Goal: Transaction & Acquisition: Purchase product/service

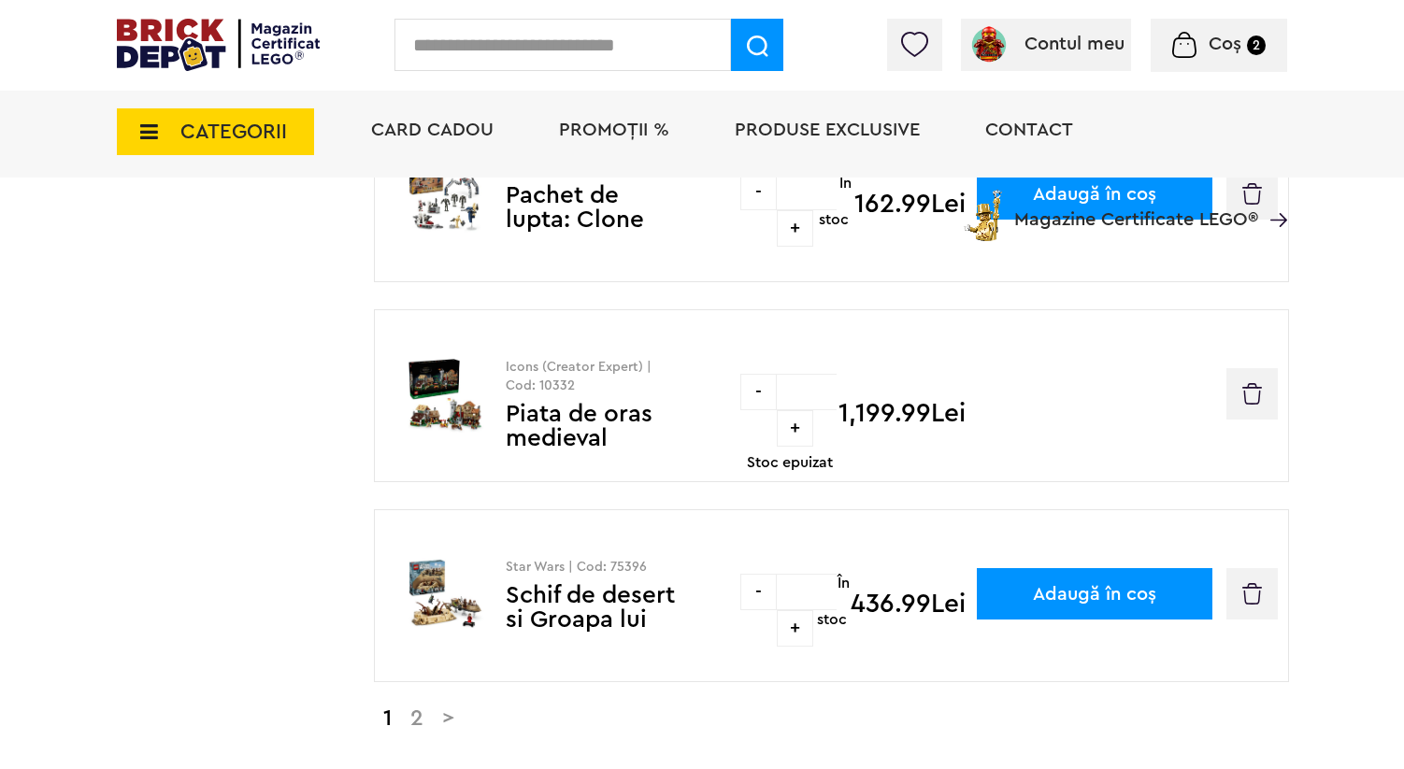
scroll to position [1693, 0]
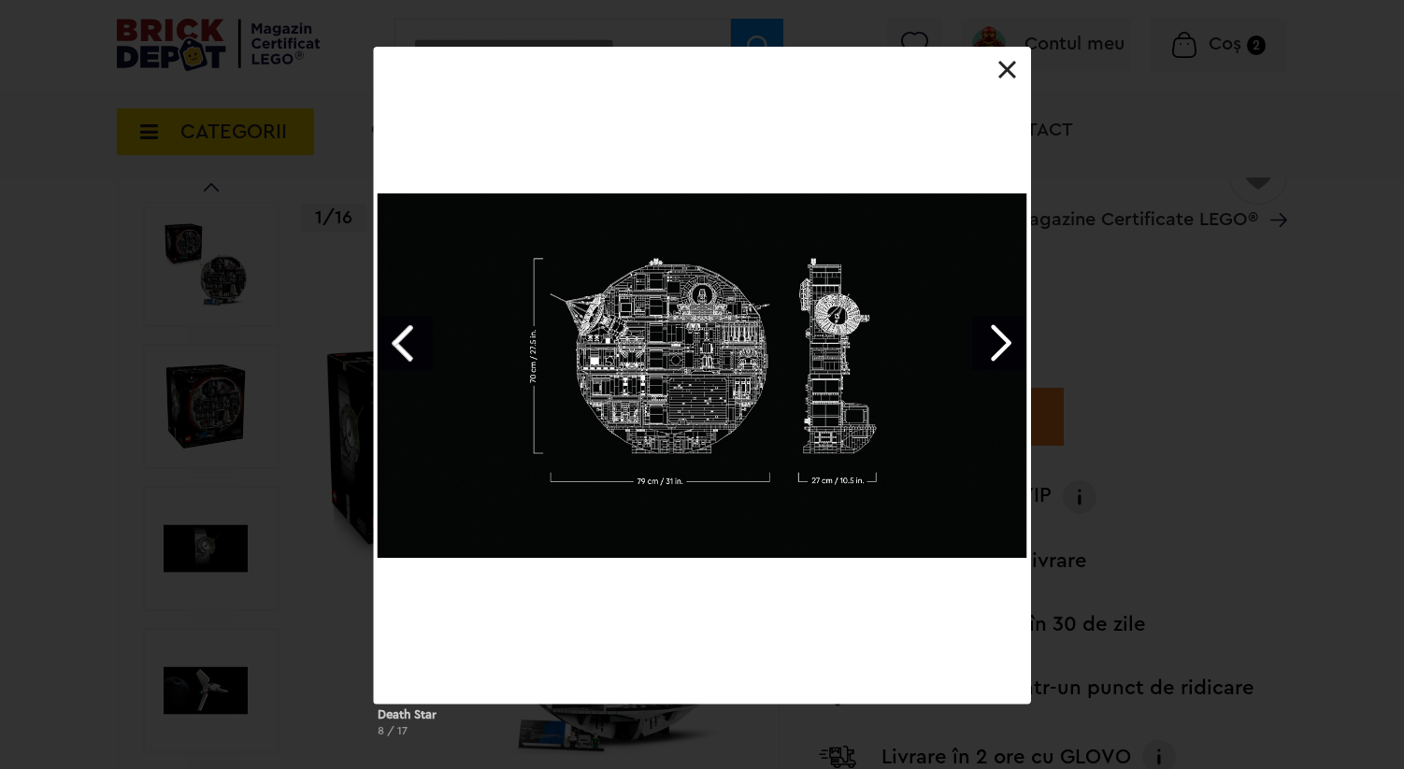
click at [290, 191] on div "Death Star 8 / 17" at bounding box center [702, 400] width 1404 height 706
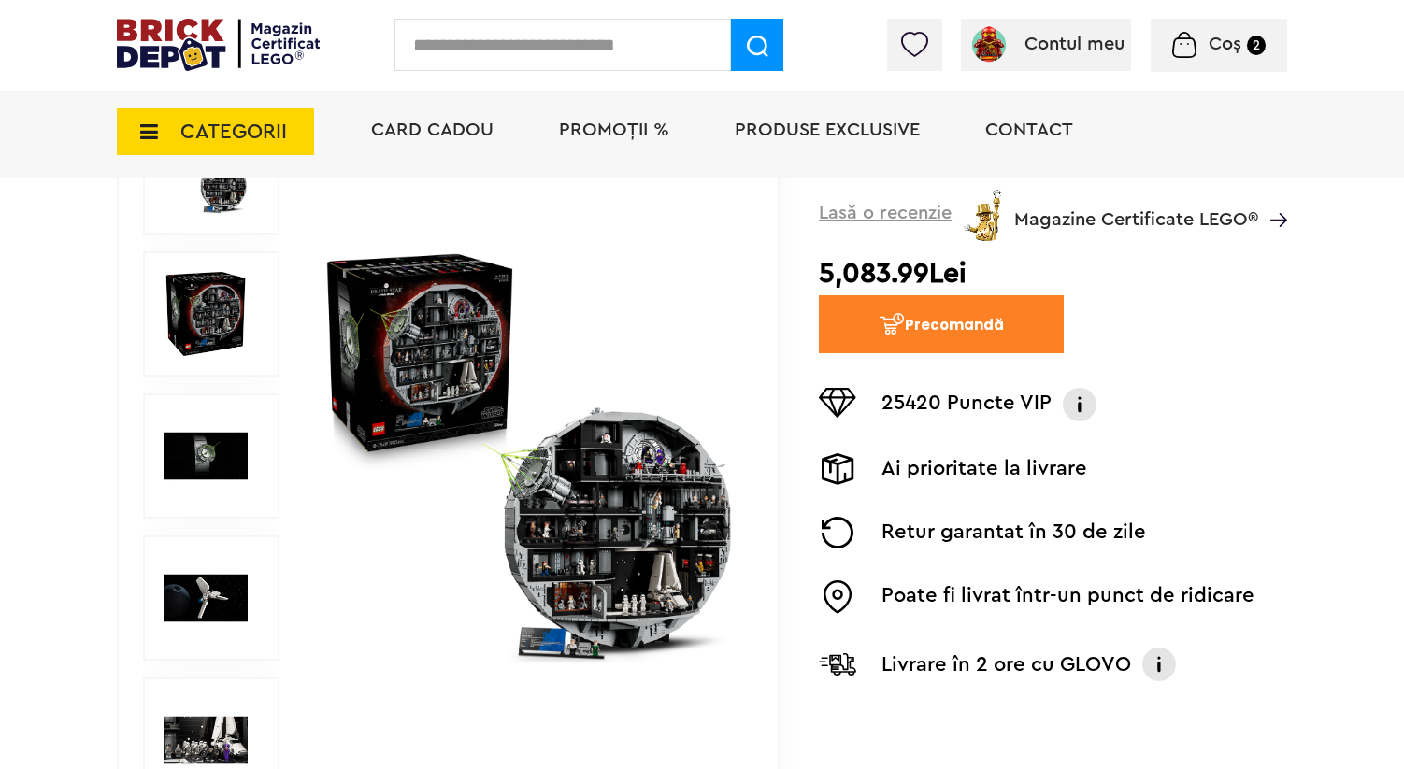
scroll to position [287, 0]
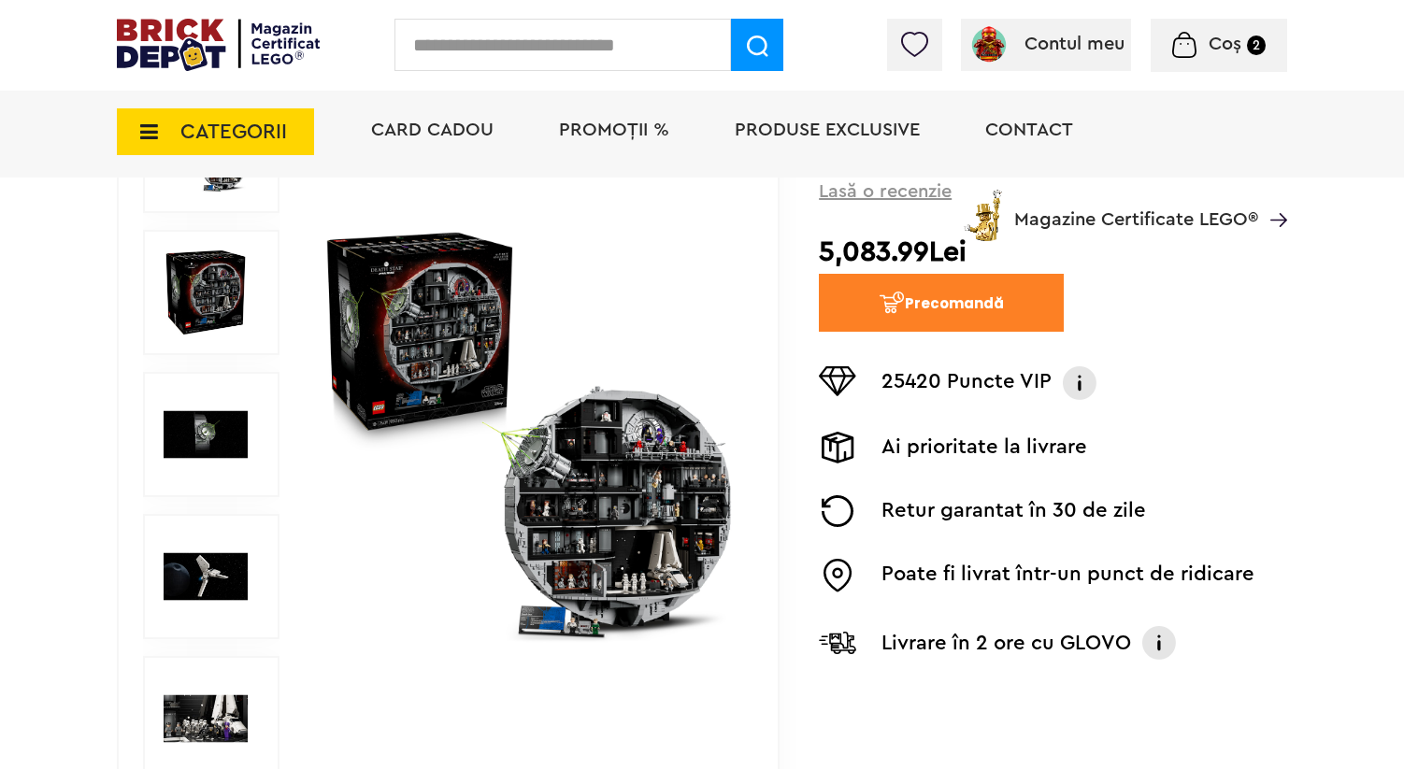
click at [231, 423] on img at bounding box center [206, 435] width 84 height 84
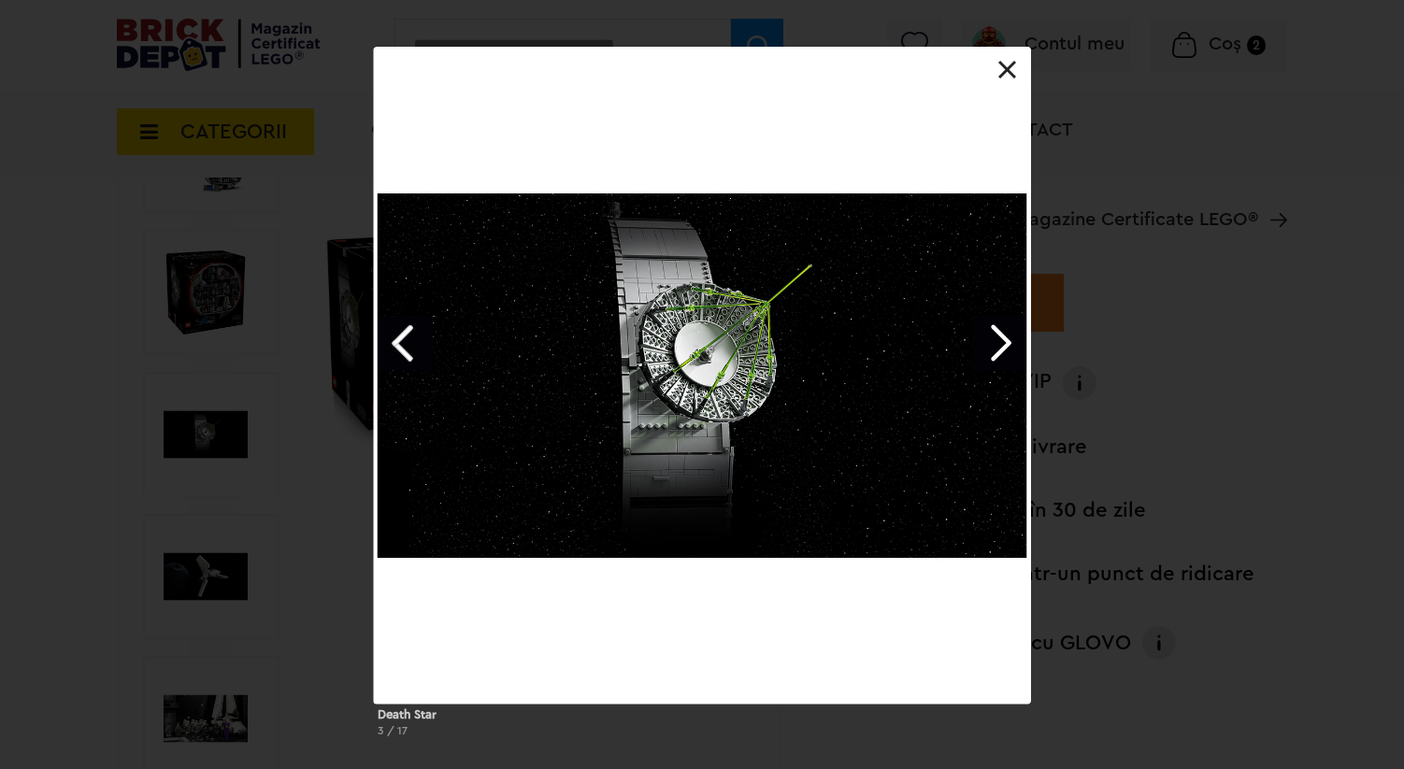
click at [201, 317] on div "Death Star 3 / 17" at bounding box center [702, 400] width 1404 height 706
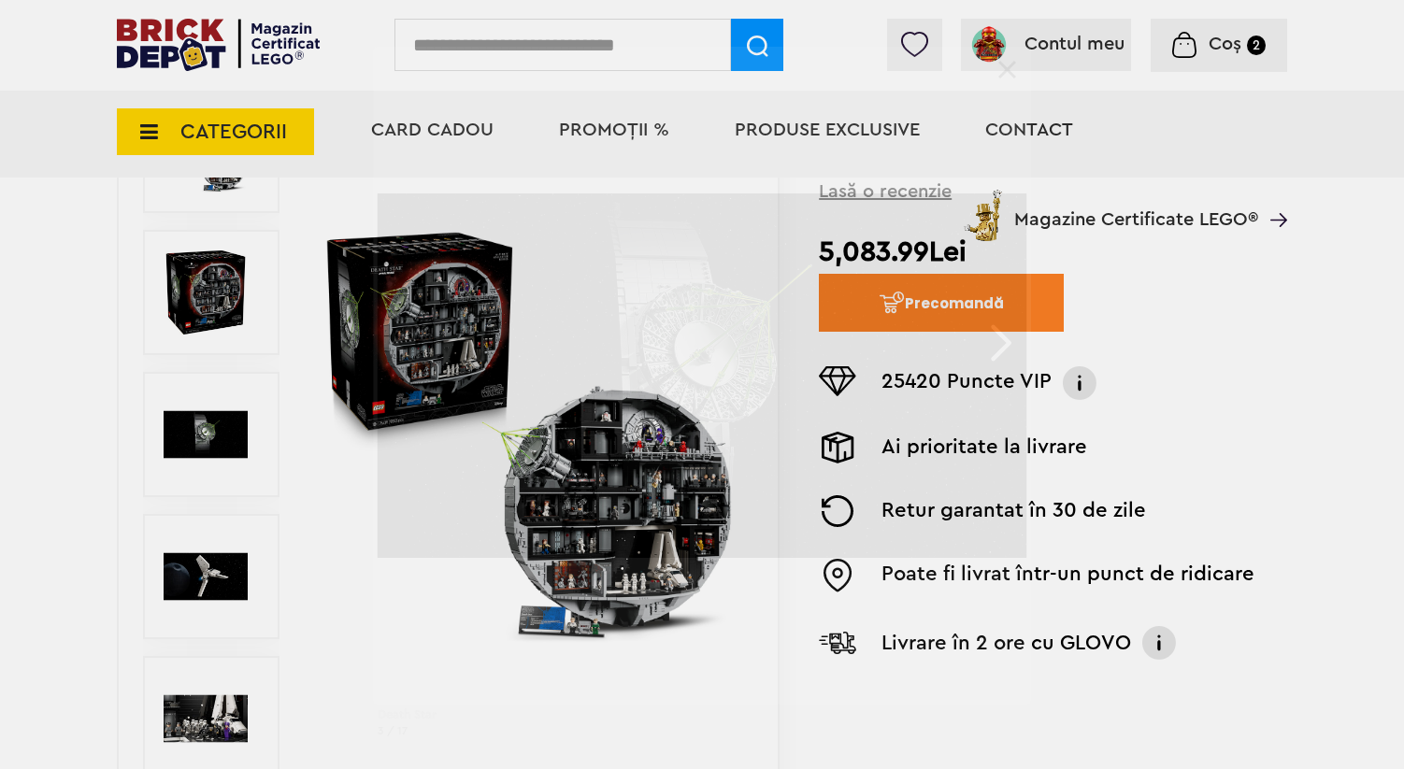
click at [201, 317] on div "Death Star 3 / 17" at bounding box center [702, 400] width 1404 height 706
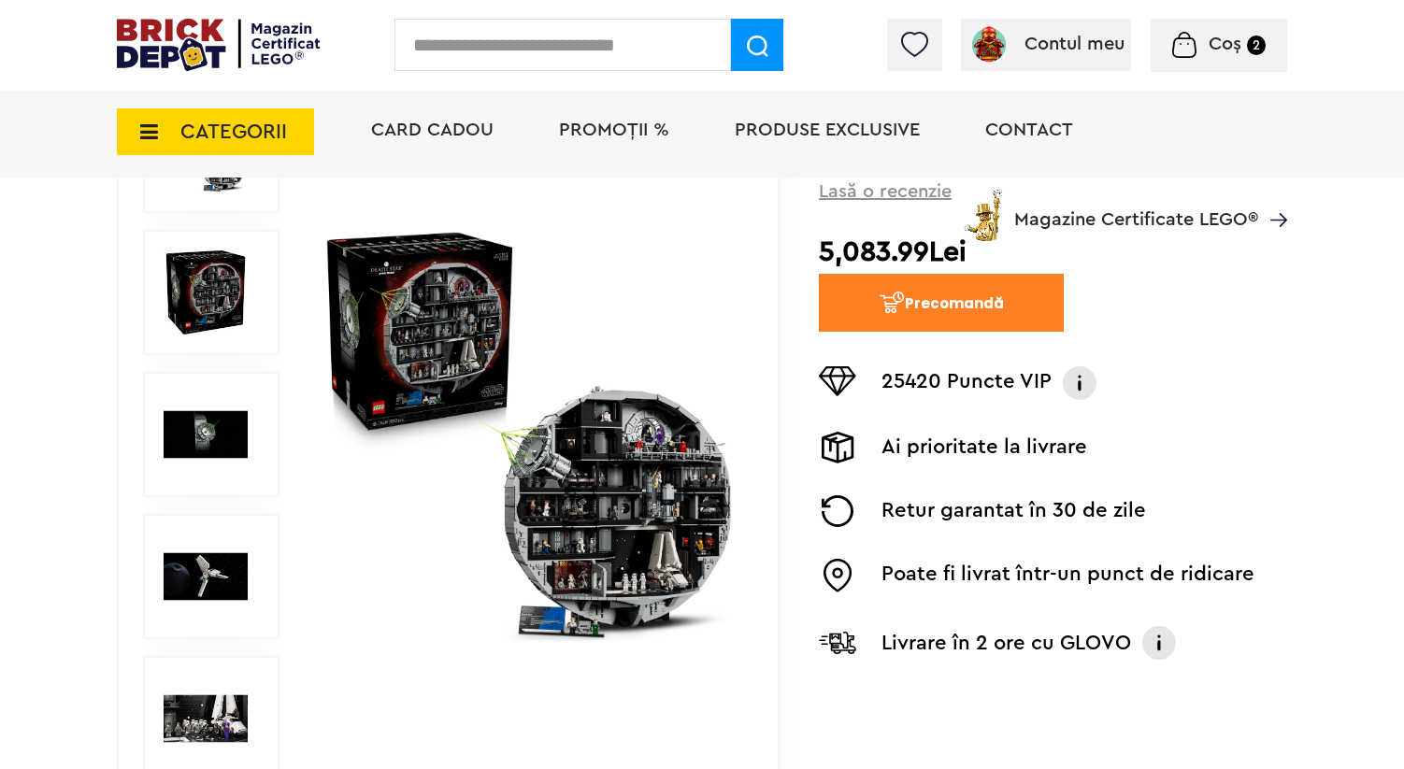
click at [201, 317] on img at bounding box center [206, 293] width 84 height 84
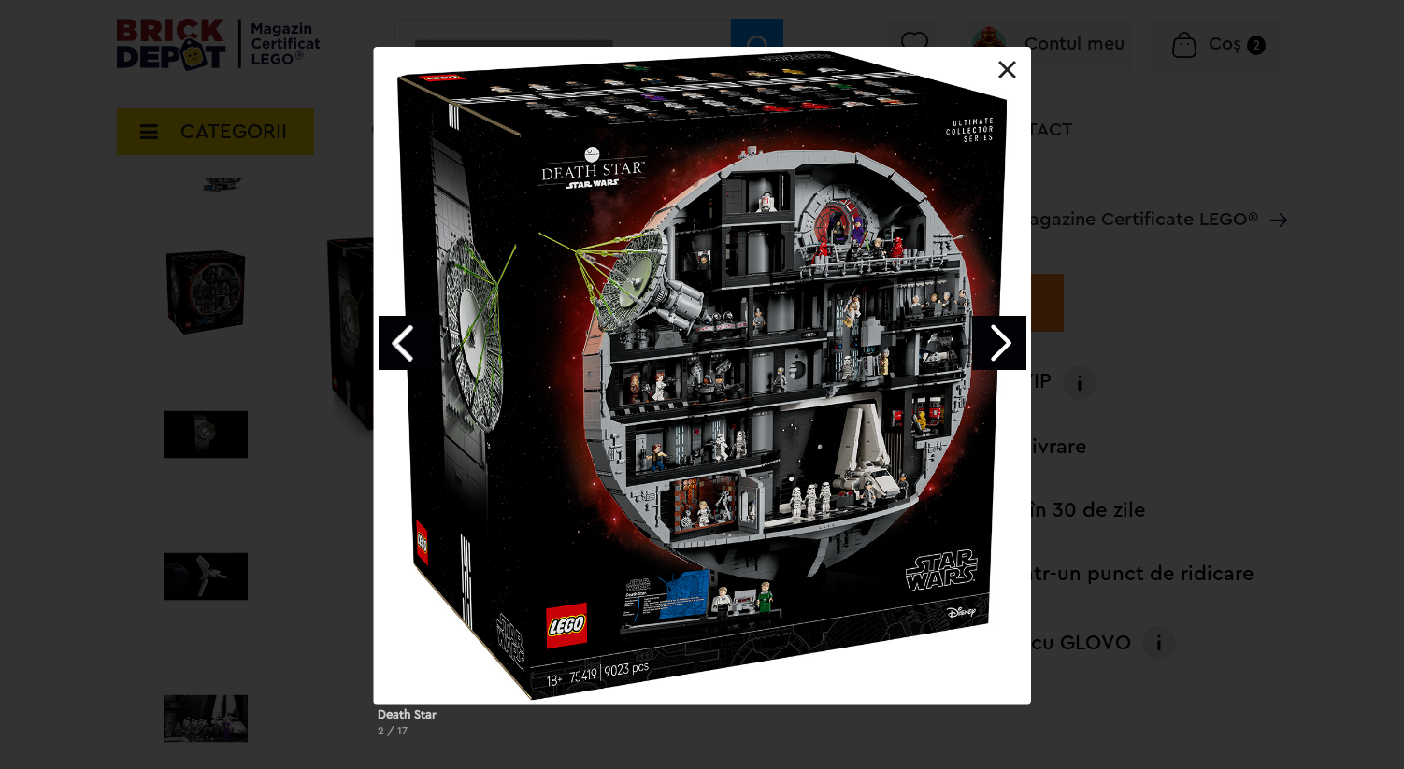
click at [204, 508] on div "Death Star 2 / 17" at bounding box center [702, 400] width 1404 height 706
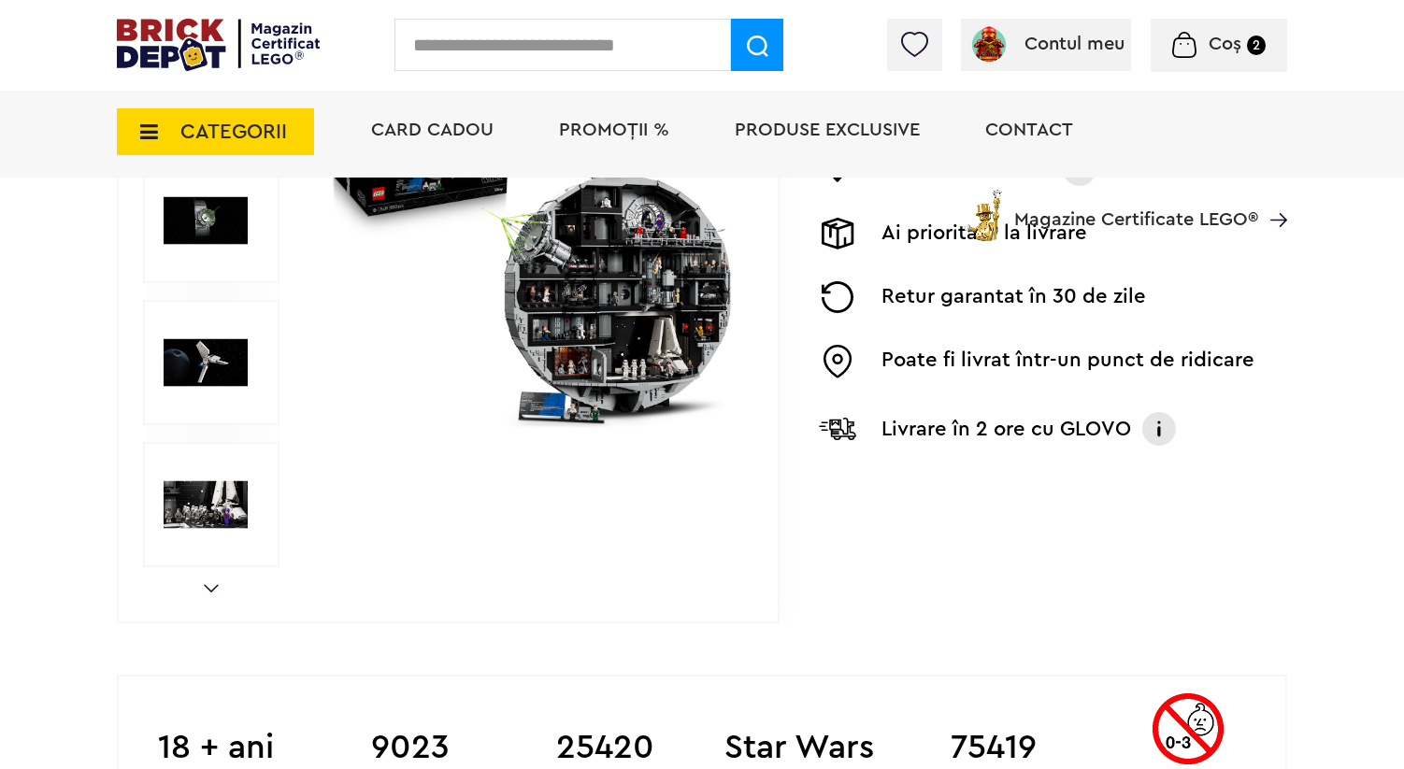
scroll to position [521, 0]
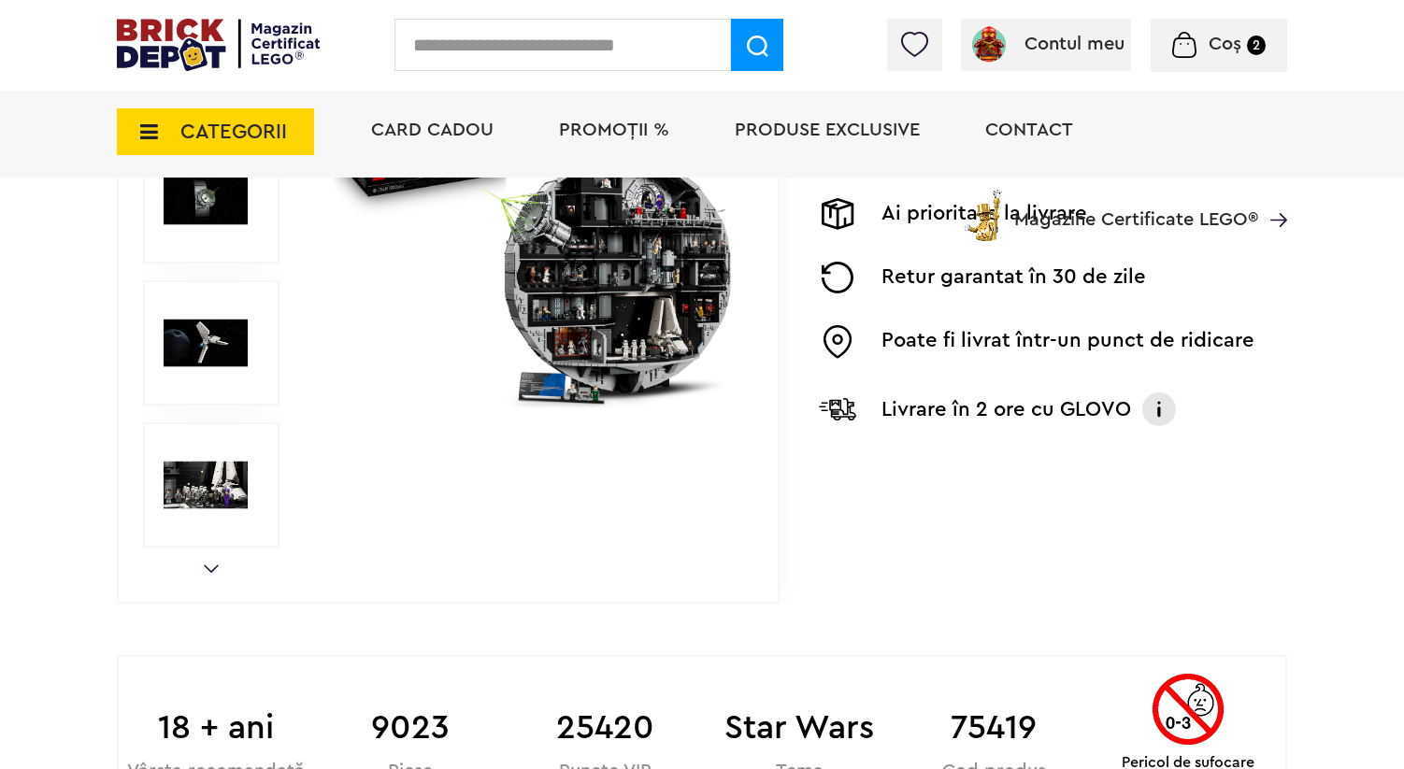
click at [211, 566] on link "Next" at bounding box center [211, 569] width 15 height 8
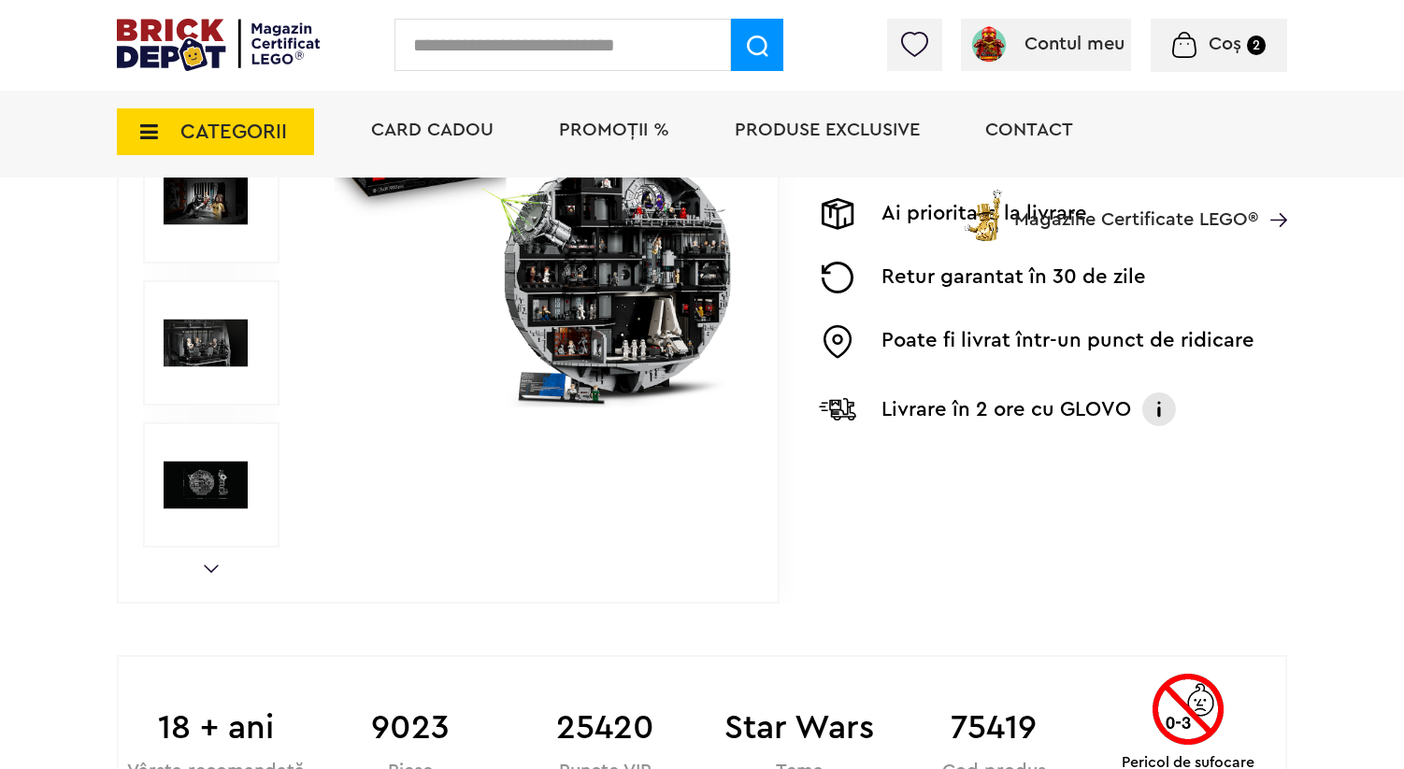
click at [211, 566] on link "Next" at bounding box center [211, 569] width 15 height 8
click at [222, 333] on img at bounding box center [206, 343] width 84 height 84
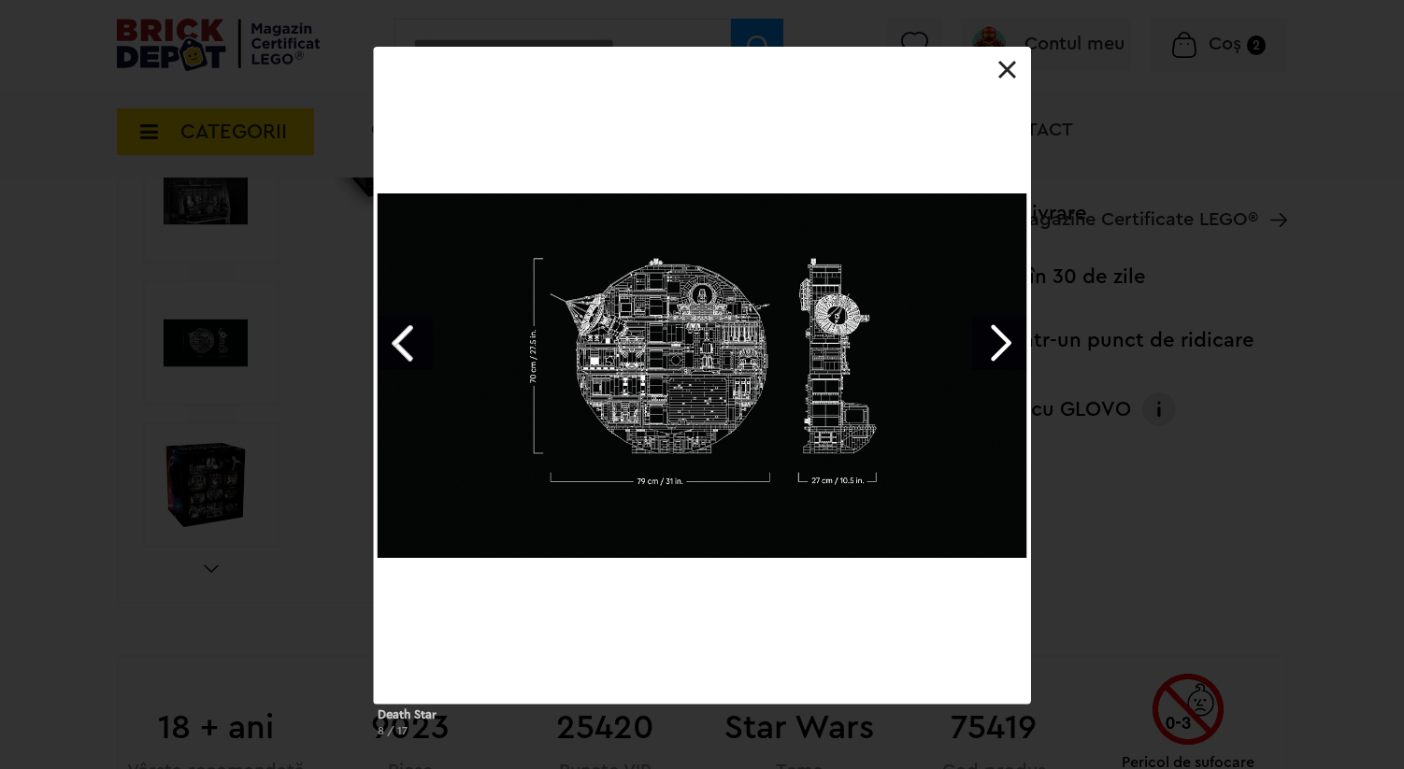
click at [1004, 75] on link at bounding box center [1007, 70] width 19 height 19
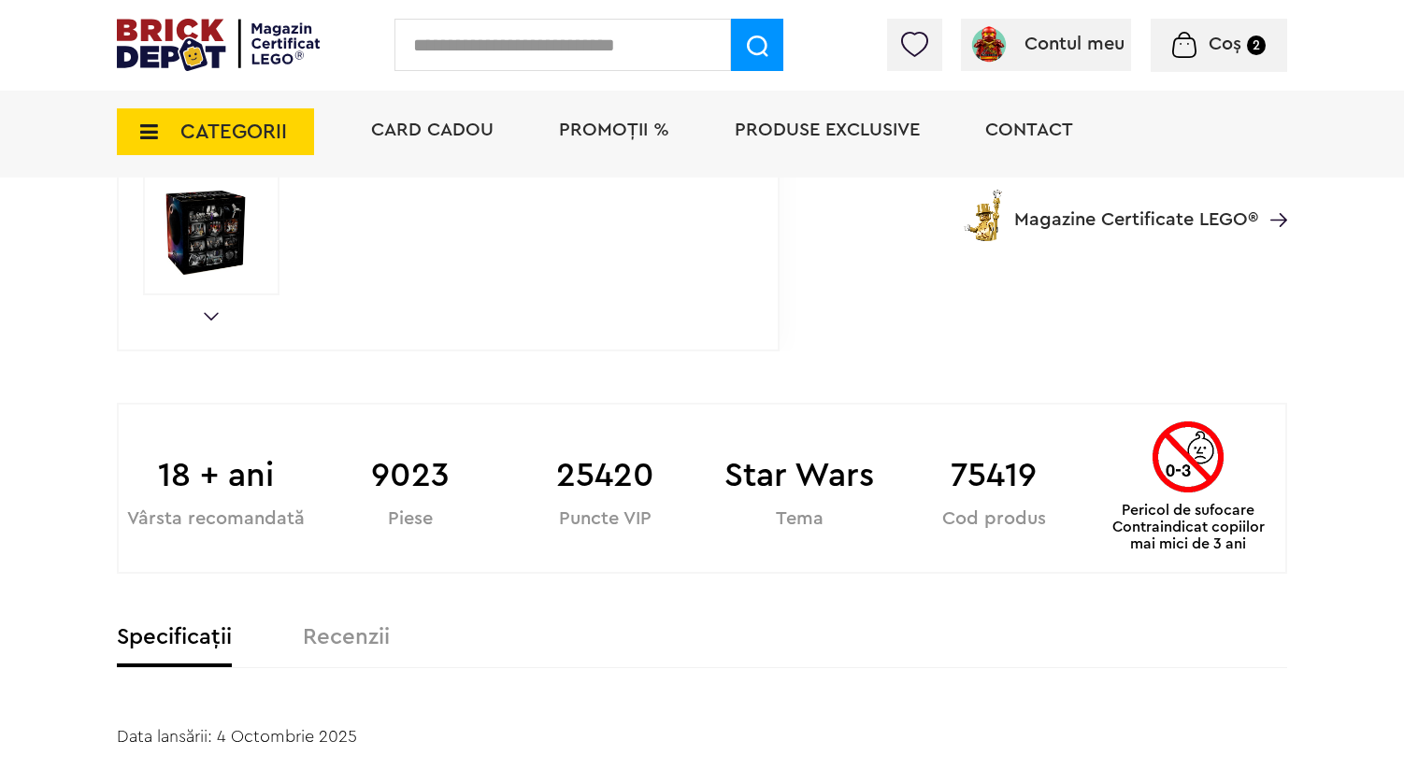
scroll to position [738, 0]
